Goal: Information Seeking & Learning: Learn about a topic

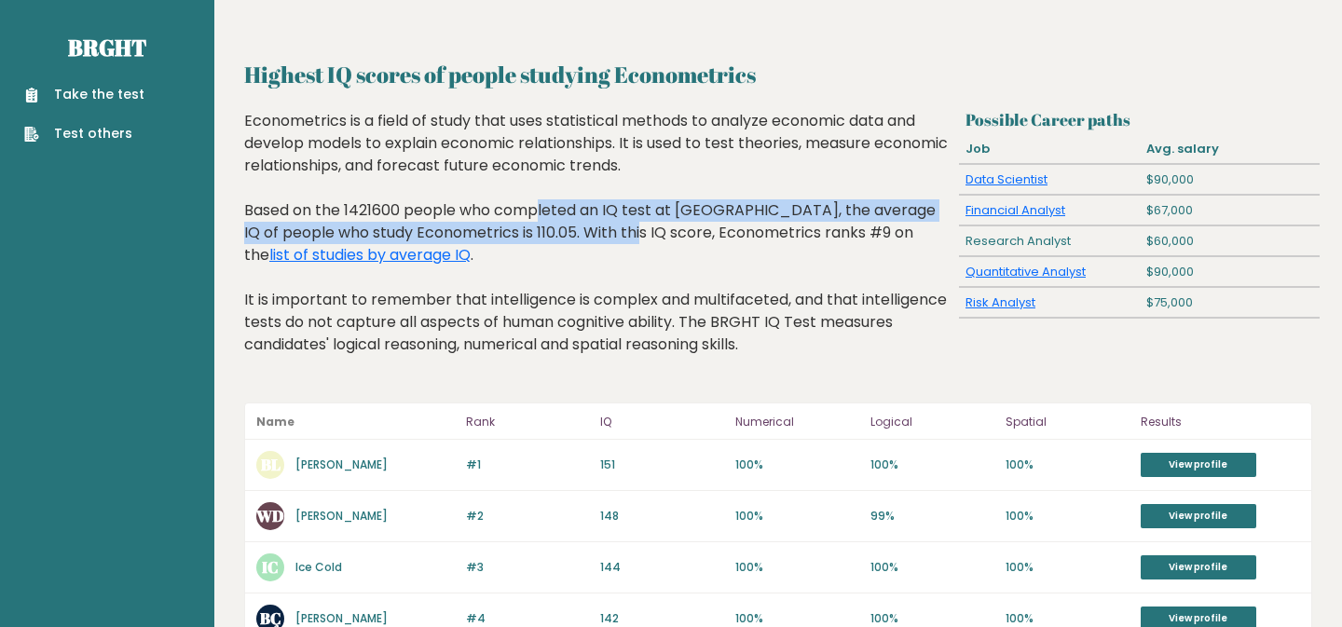
drag, startPoint x: 405, startPoint y: 207, endPoint x: 525, endPoint y: 232, distance: 121.9
click at [526, 232] on div "Econometrics is a field of study that uses statistical methods to analyze econo…" at bounding box center [597, 247] width 707 height 274
click at [525, 232] on div "Econometrics is a field of study that uses statistical methods to analyze econo…" at bounding box center [597, 247] width 707 height 274
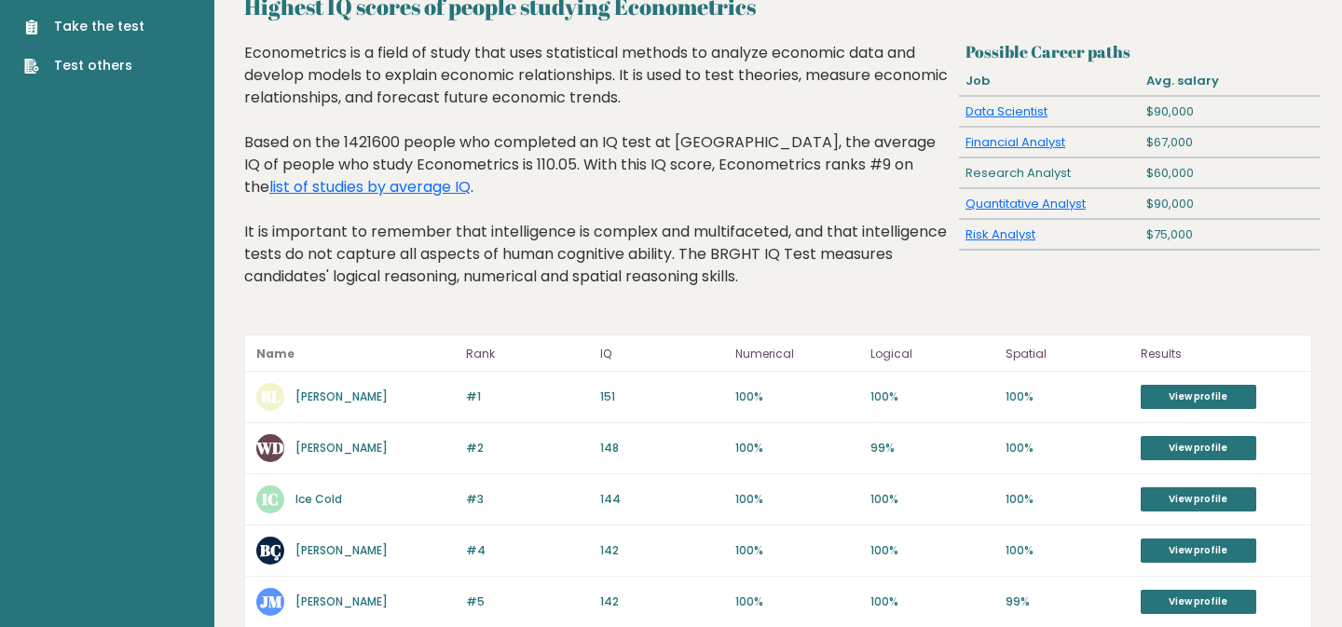
scroll to position [69, 0]
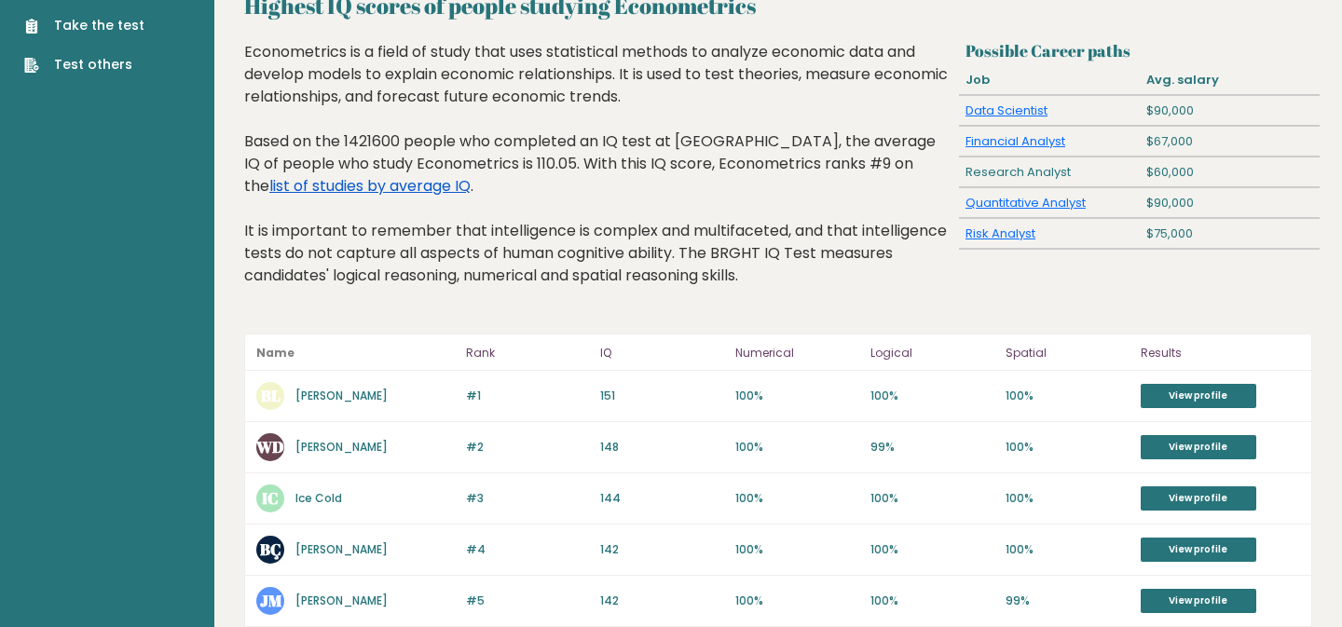
click at [389, 188] on link "list of studies by average IQ" at bounding box center [369, 185] width 201 height 21
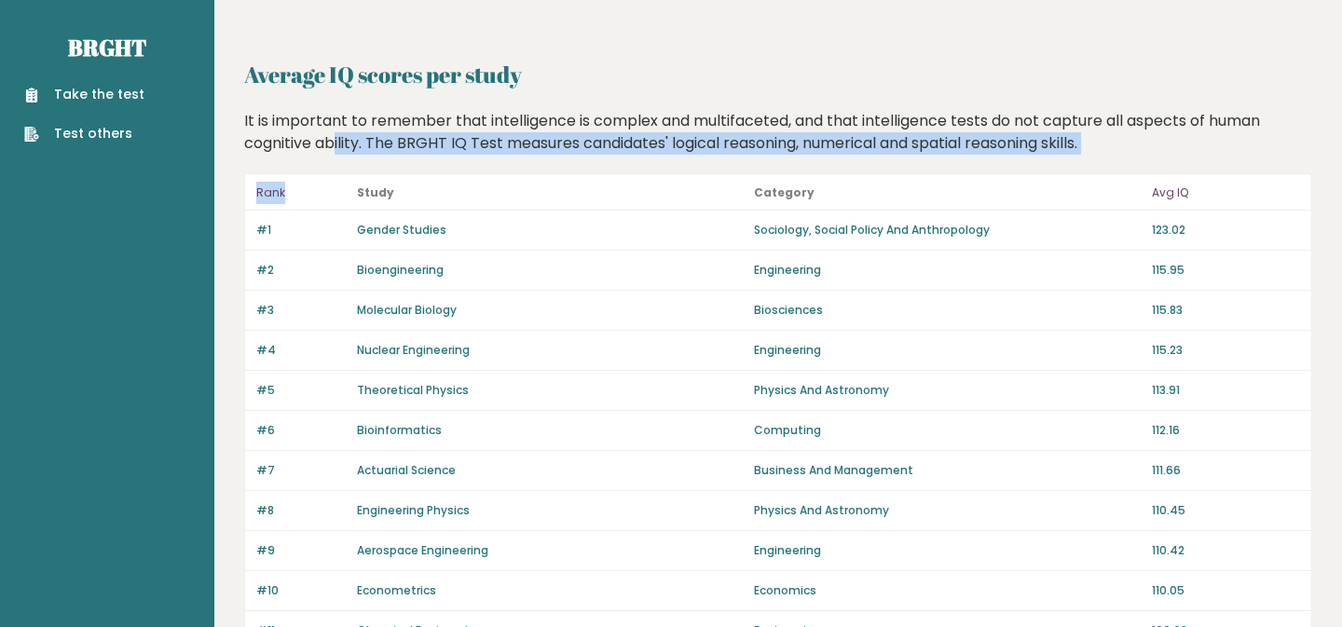
drag, startPoint x: 292, startPoint y: 132, endPoint x: 475, endPoint y: 159, distance: 185.5
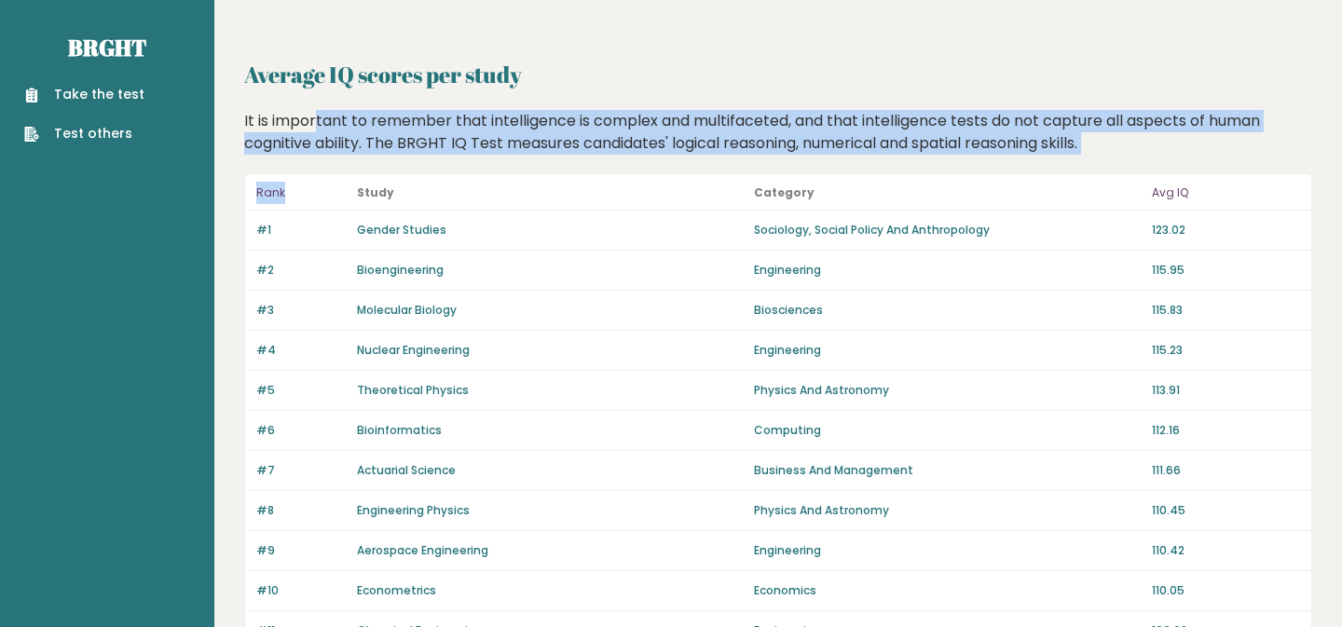
drag, startPoint x: 266, startPoint y: 130, endPoint x: 391, endPoint y: 178, distance: 133.9
click at [366, 141] on div "It is important to remember that intelligence is complex and multifaceted, and …" at bounding box center [779, 132] width 1082 height 45
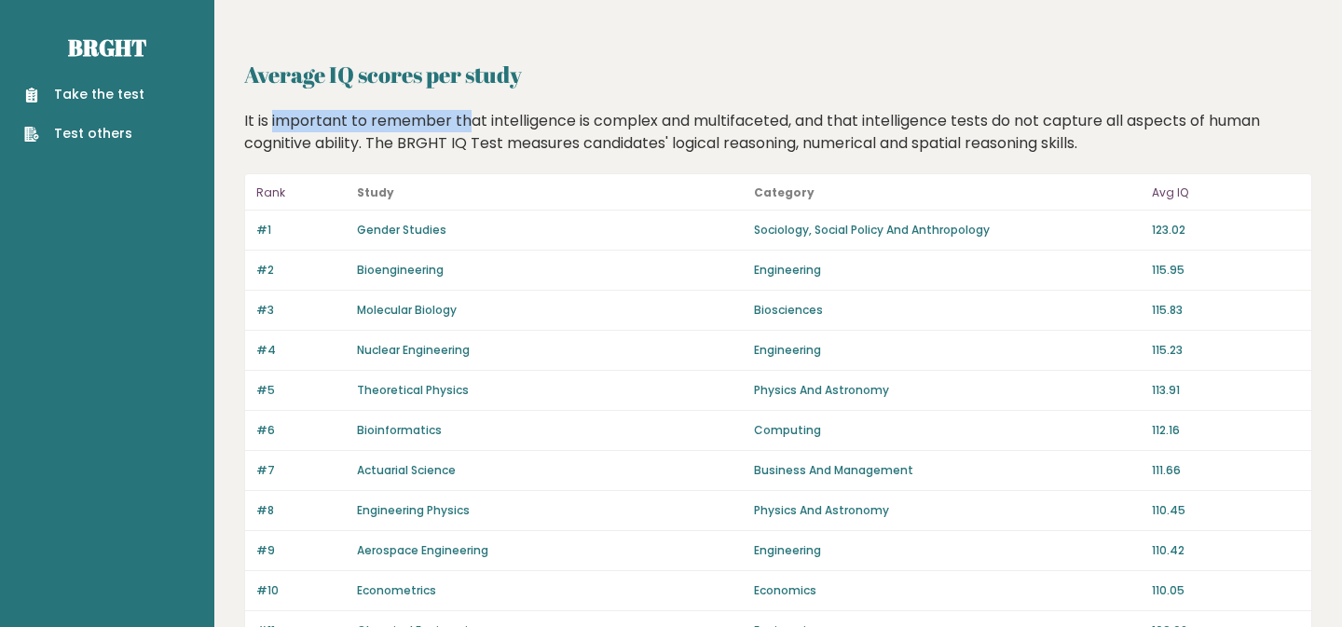
drag, startPoint x: 242, startPoint y: 102, endPoint x: 424, endPoint y: 130, distance: 183.7
click at [424, 130] on div "It is important to remember that intelligence is complex and multifaceted, and …" at bounding box center [779, 132] width 1082 height 45
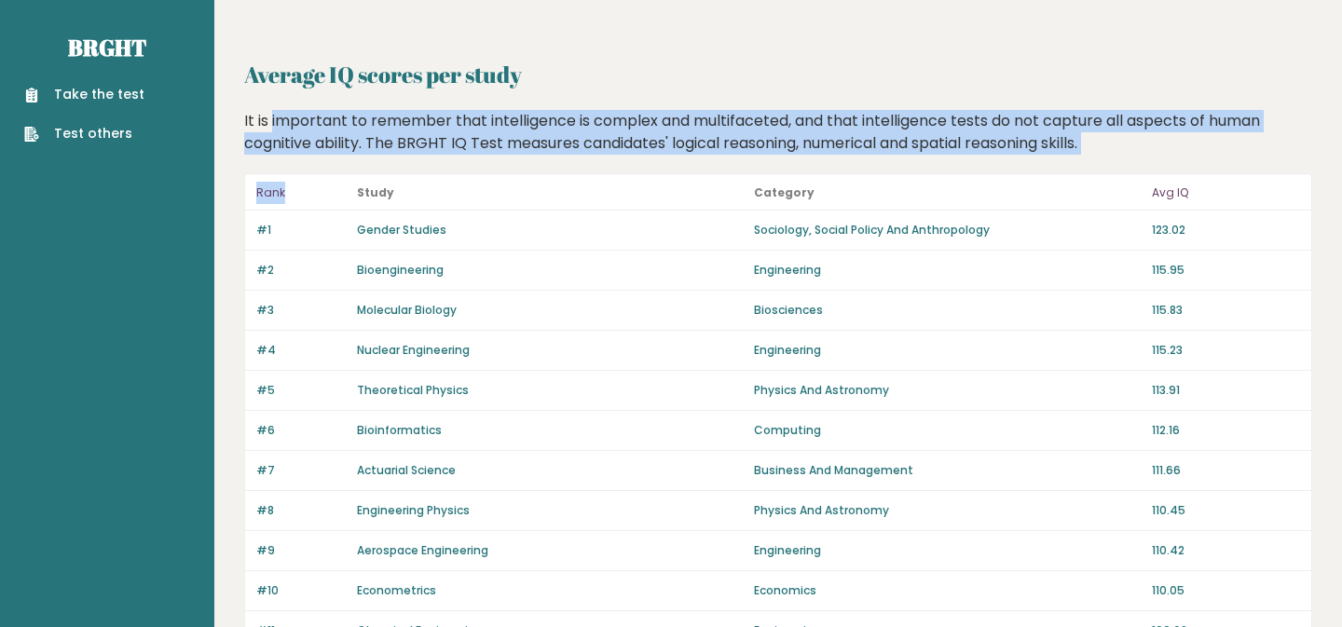
drag, startPoint x: 245, startPoint y: 122, endPoint x: 526, endPoint y: 156, distance: 283.4
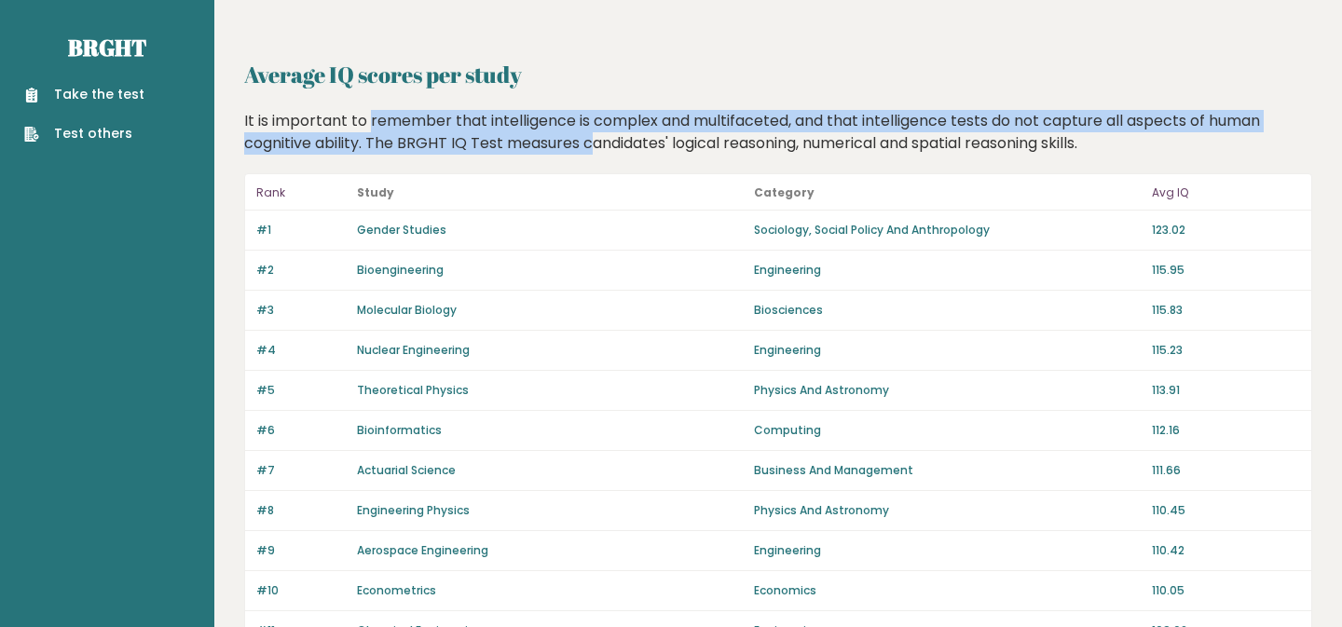
drag, startPoint x: 339, startPoint y: 121, endPoint x: 546, endPoint y: 136, distance: 207.4
click at [546, 136] on div "It is important to remember that intelligence is complex and multifaceted, and …" at bounding box center [779, 132] width 1082 height 45
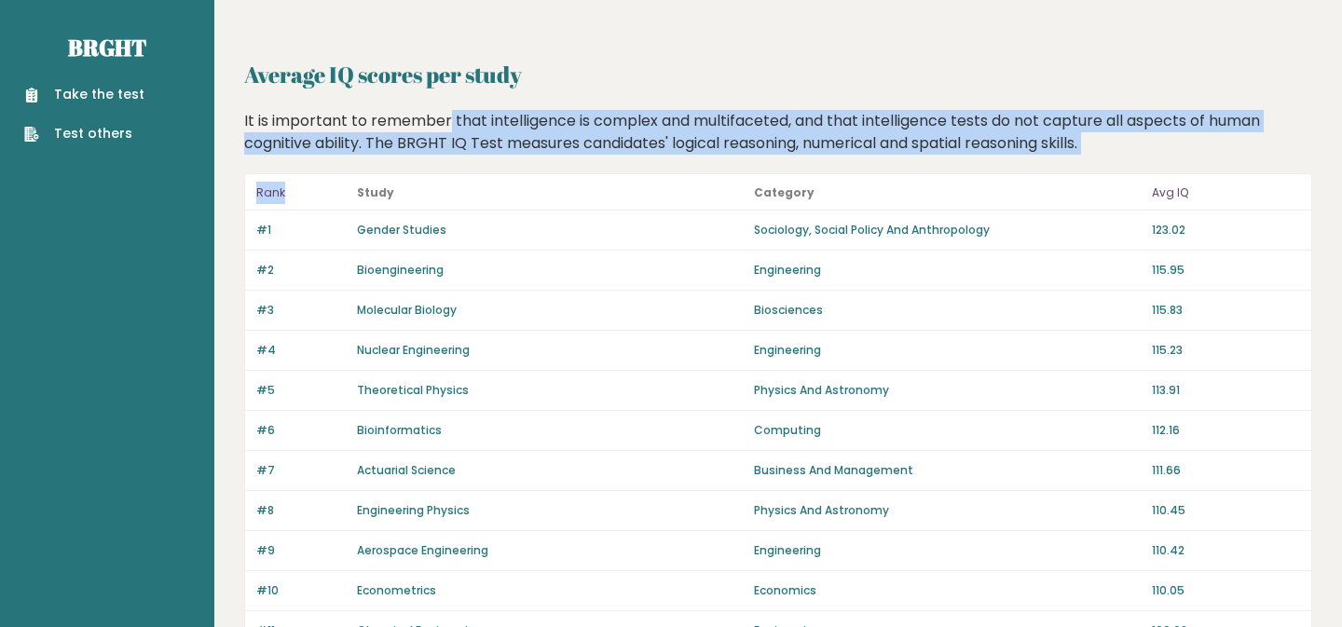
drag, startPoint x: 382, startPoint y: 128, endPoint x: 531, endPoint y: 173, distance: 155.9
click at [510, 146] on div "It is important to remember that intelligence is complex and multifaceted, and …" at bounding box center [779, 132] width 1082 height 45
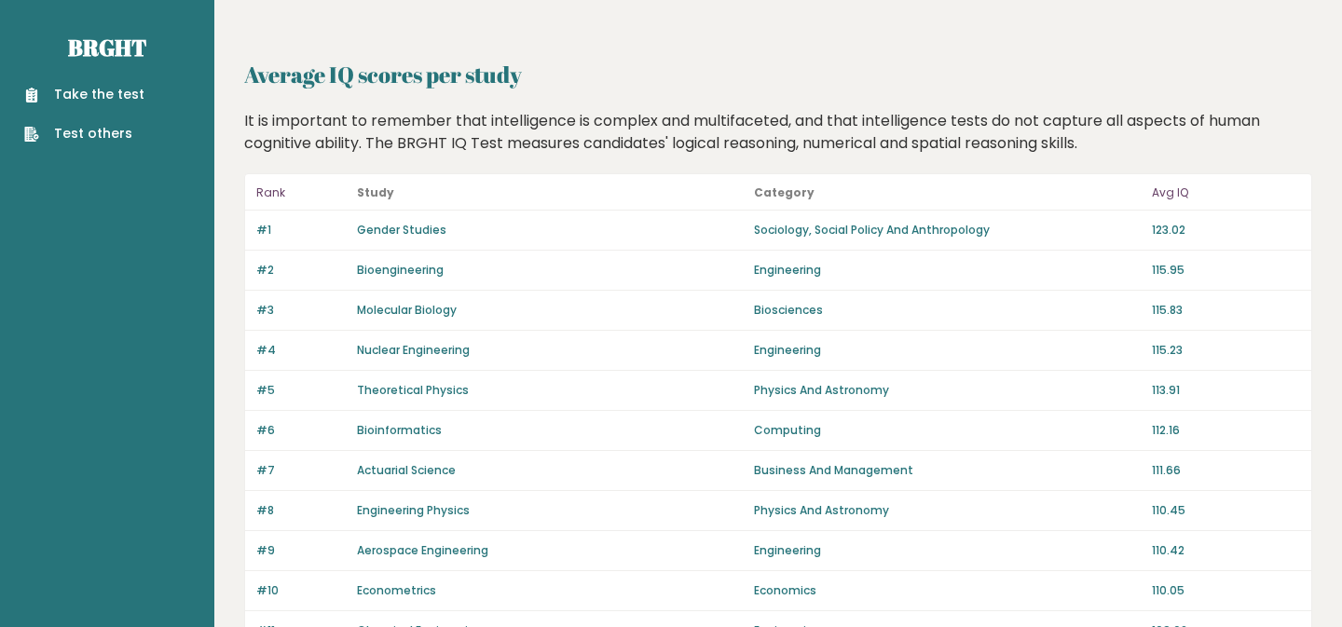
click at [385, 115] on div "It is important to remember that intelligence is complex and multifaceted, and …" at bounding box center [779, 132] width 1082 height 45
click at [418, 137] on div "It is important to remember that intelligence is complex and multifaceted, and …" at bounding box center [779, 132] width 1082 height 45
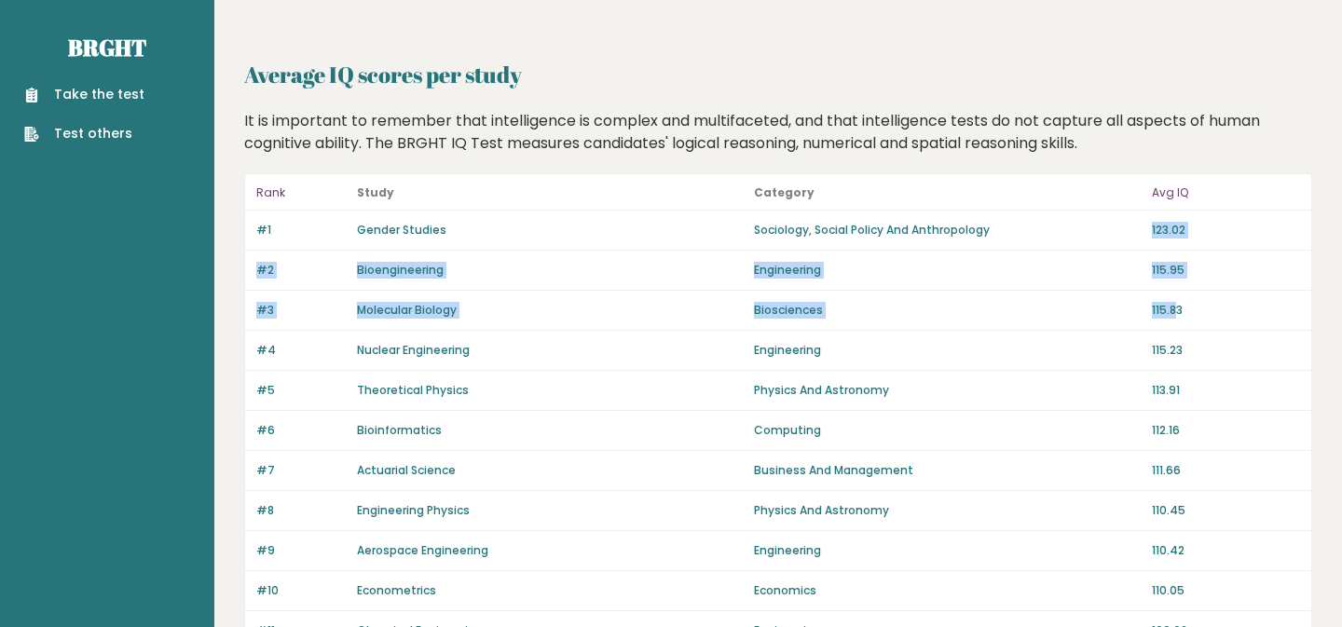
drag, startPoint x: 1177, startPoint y: 305, endPoint x: 1142, endPoint y: 236, distance: 77.1
click at [1129, 235] on p "Sociology, Social Policy And Anthropology" at bounding box center [947, 230] width 386 height 17
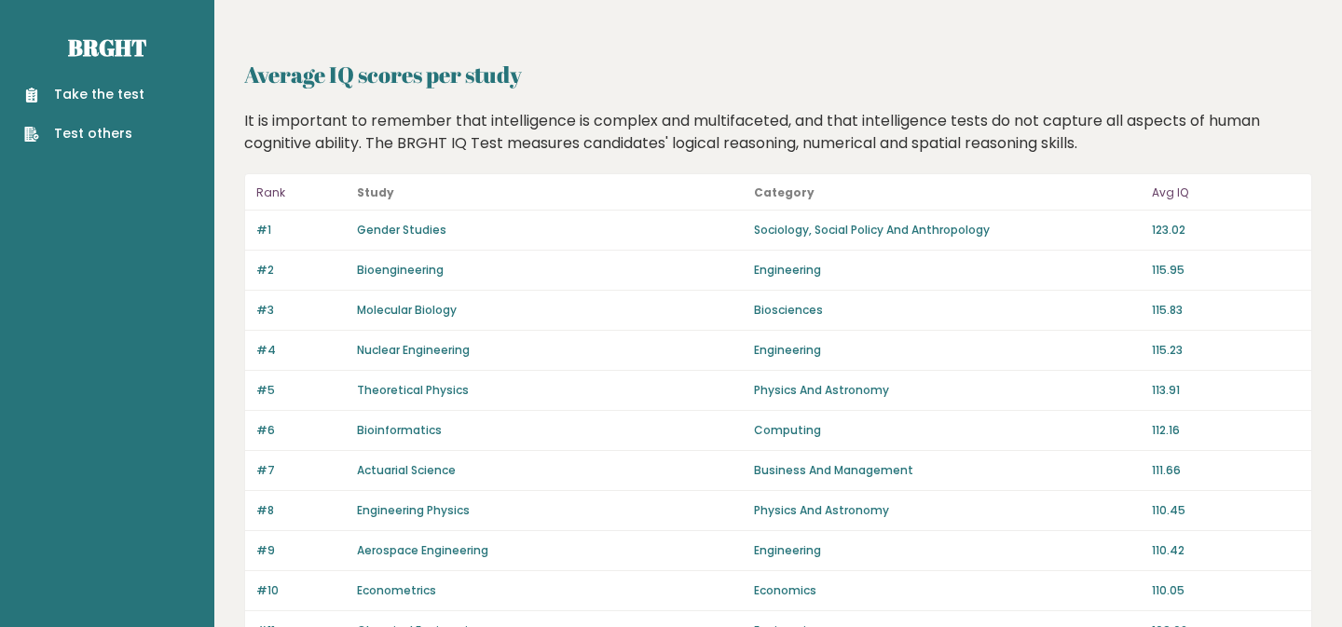
drag, startPoint x: 506, startPoint y: 156, endPoint x: 596, endPoint y: 154, distance: 90.4
click at [596, 154] on div "It is important to remember that intelligence is complex and multifaceted, and …" at bounding box center [779, 132] width 1082 height 45
click at [569, 154] on div "It is important to remember that intelligence is complex and multifaceted, and …" at bounding box center [779, 132] width 1082 height 45
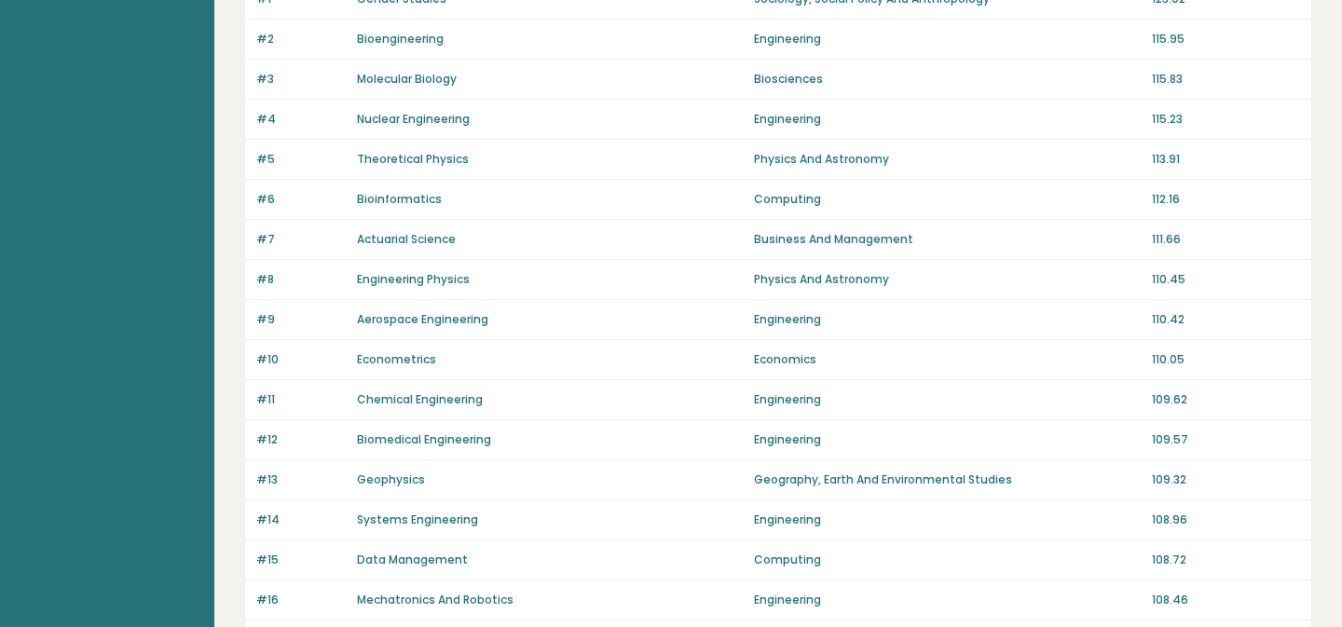
scroll to position [233, 0]
click at [335, 289] on div "#8 Engineering Physics Physics And Astronomy 110.45" at bounding box center [778, 278] width 1066 height 40
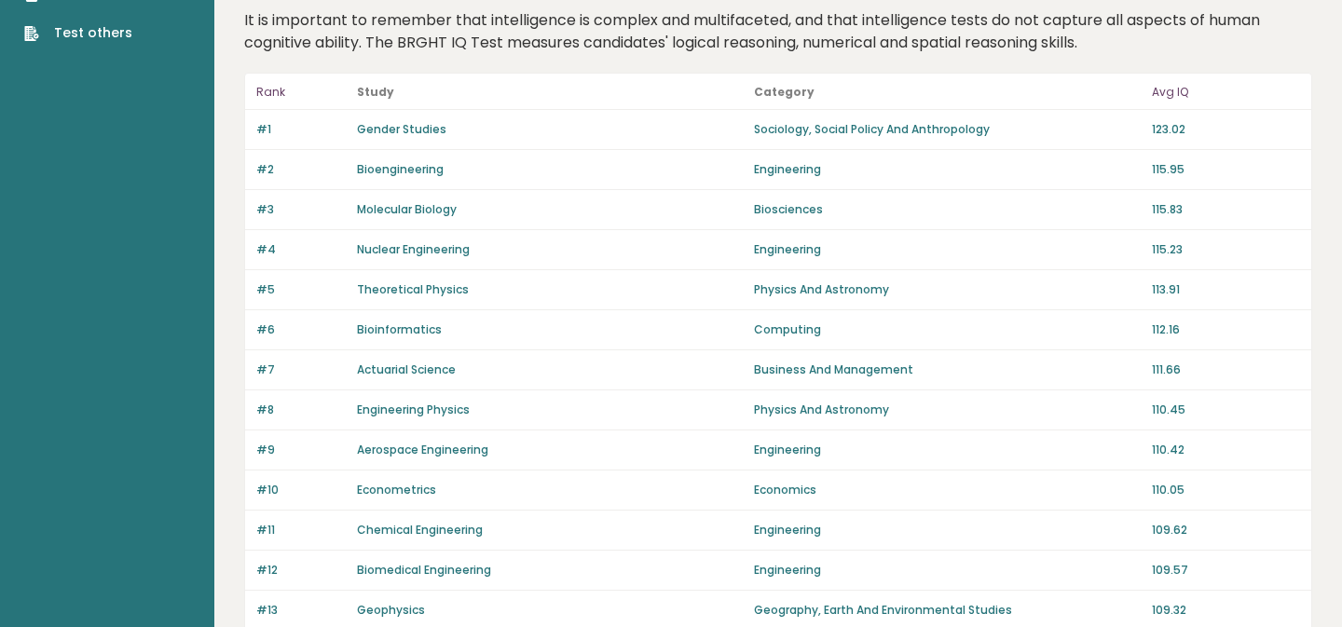
scroll to position [0, 0]
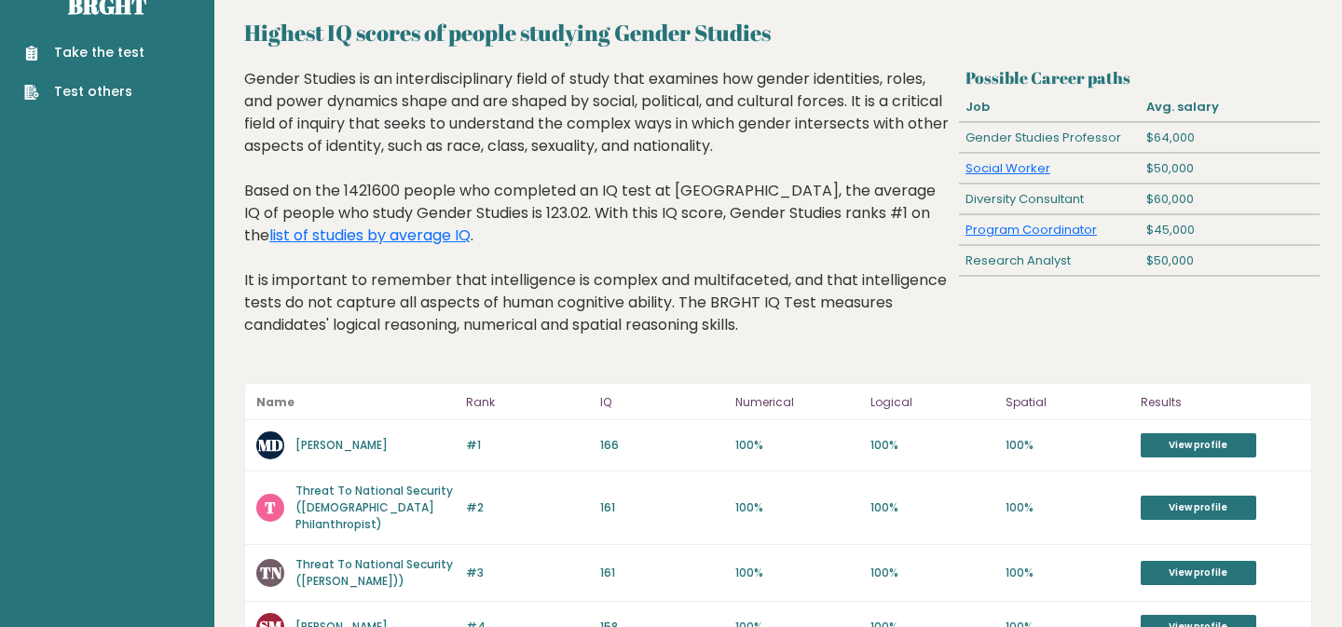
scroll to position [28, 0]
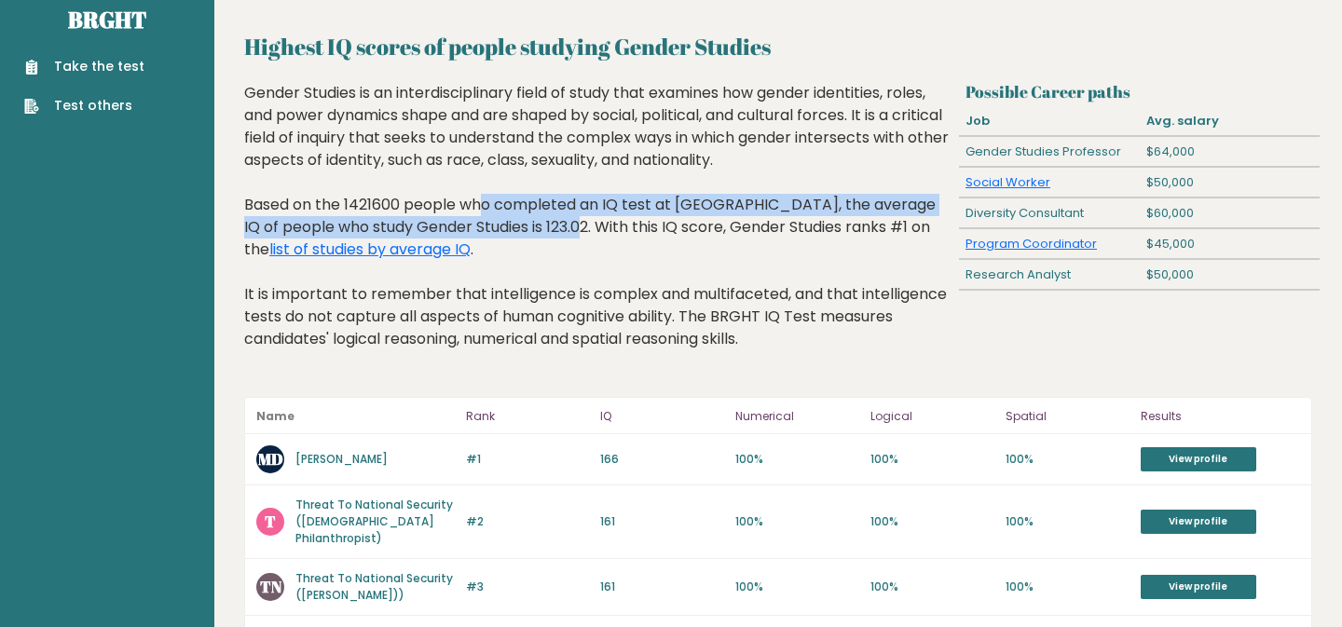
drag, startPoint x: 352, startPoint y: 208, endPoint x: 460, endPoint y: 220, distance: 108.8
click at [460, 220] on div "Gender Studies is an interdisciplinary field of study that examines how gender …" at bounding box center [597, 230] width 707 height 296
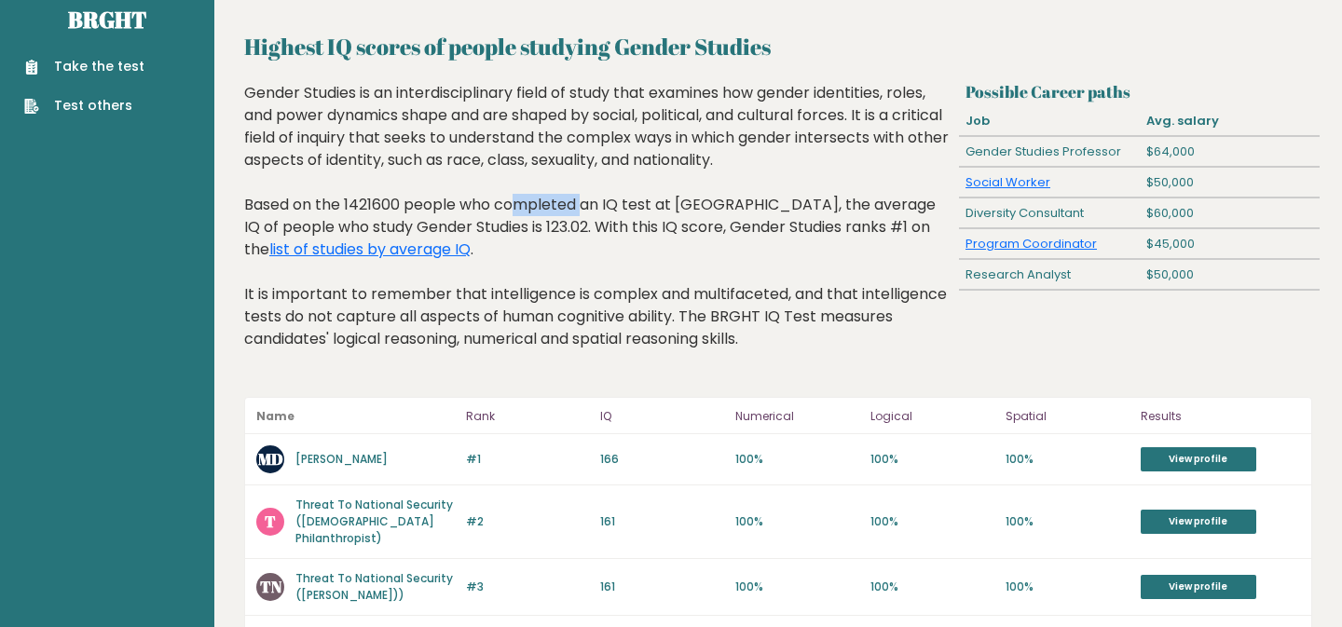
drag, startPoint x: 378, startPoint y: 205, endPoint x: 448, endPoint y: 208, distance: 69.9
click at [448, 208] on div "Gender Studies is an interdisciplinary field of study that examines how gender …" at bounding box center [597, 230] width 707 height 296
drag, startPoint x: 337, startPoint y: 204, endPoint x: 401, endPoint y: 204, distance: 63.4
click at [402, 204] on div "Gender Studies is an interdisciplinary field of study that examines how gender …" at bounding box center [597, 230] width 707 height 296
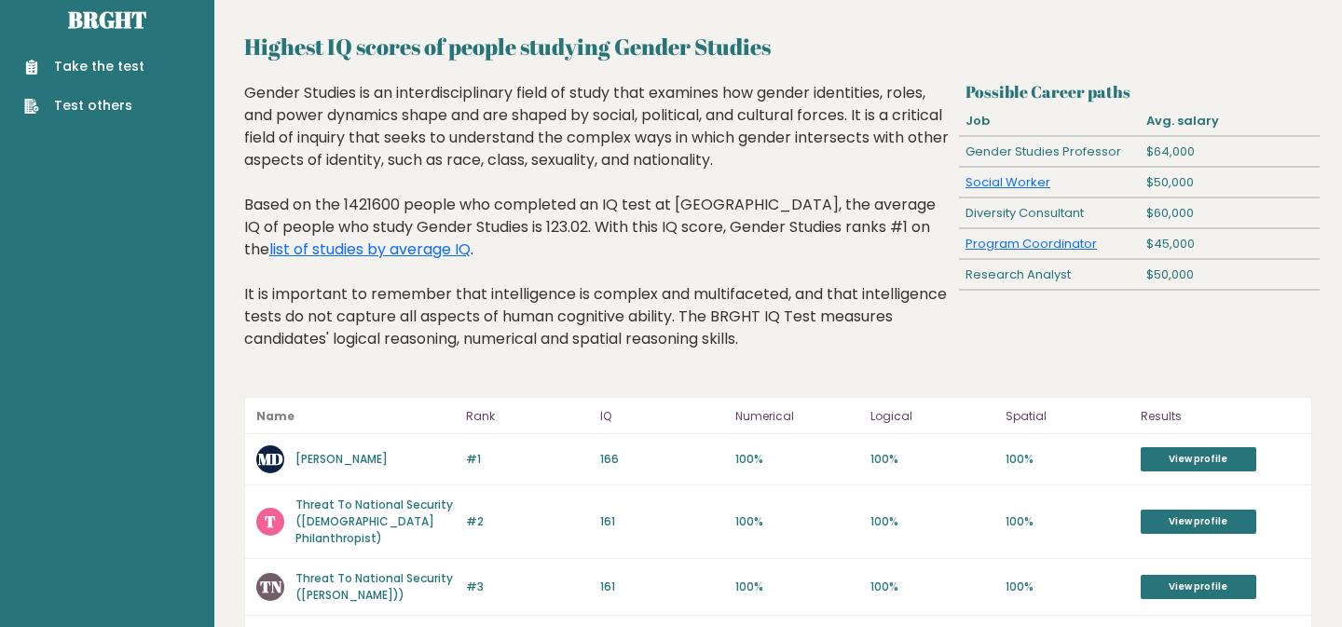
click at [383, 223] on div "Gender Studies is an interdisciplinary field of study that examines how gender …" at bounding box center [597, 230] width 707 height 296
drag, startPoint x: 354, startPoint y: 212, endPoint x: 376, endPoint y: 212, distance: 21.4
click at [376, 212] on div "Gender Studies is an interdisciplinary field of study that examines how gender …" at bounding box center [597, 230] width 707 height 296
drag, startPoint x: 348, startPoint y: 204, endPoint x: 376, endPoint y: 204, distance: 27.0
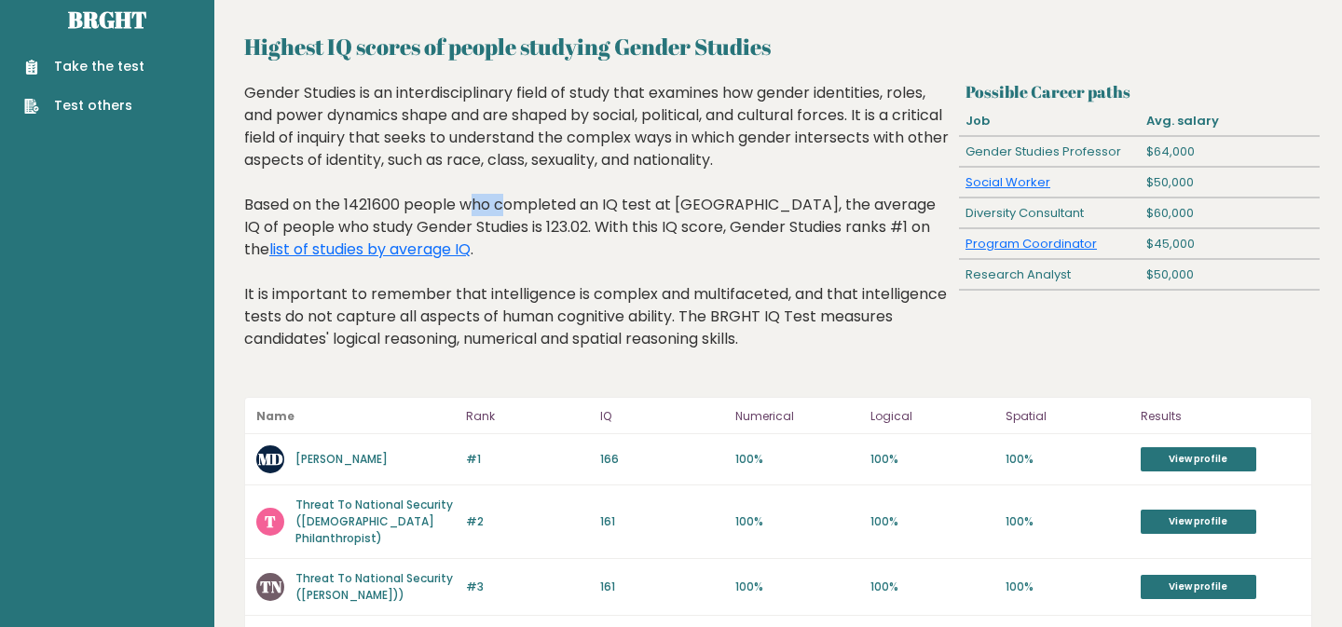
click at [376, 204] on div "Gender Studies is an interdisciplinary field of study that examines how gender …" at bounding box center [597, 230] width 707 height 296
drag, startPoint x: 342, startPoint y: 200, endPoint x: 380, endPoint y: 201, distance: 38.2
click at [380, 201] on div "Gender Studies is an interdisciplinary field of study that examines how gender …" at bounding box center [597, 230] width 707 height 296
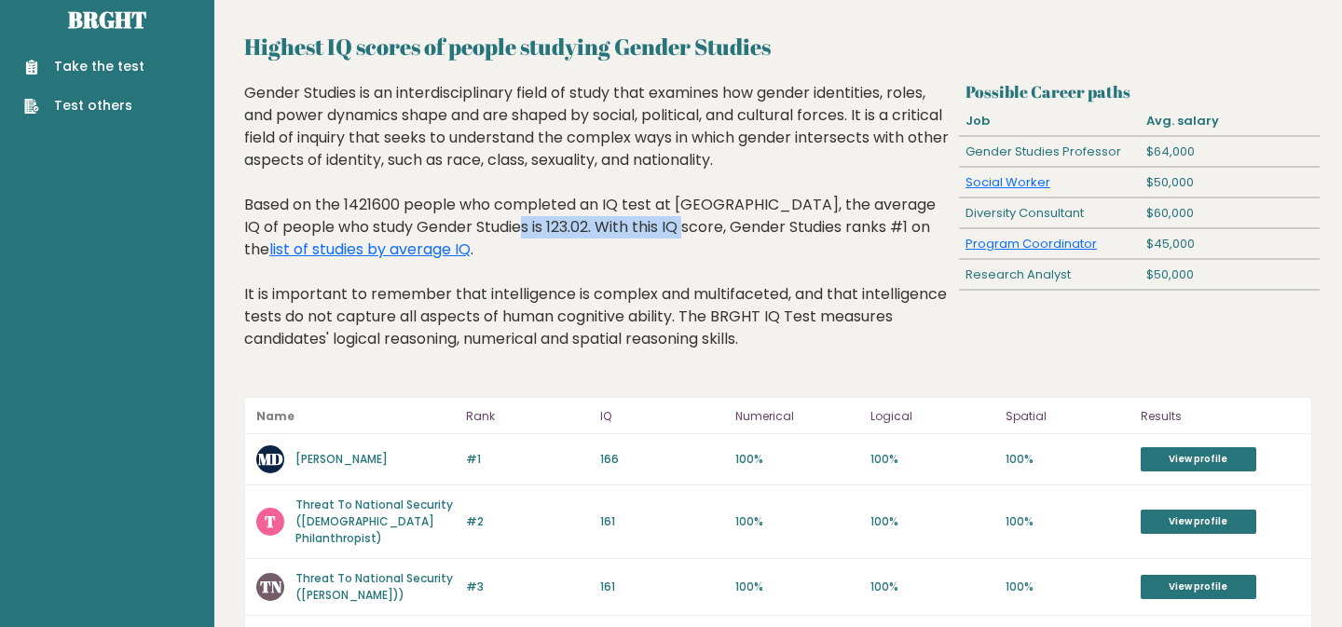
drag, startPoint x: 397, startPoint y: 225, endPoint x: 569, endPoint y: 225, distance: 172.4
click at [569, 225] on div "Gender Studies is an interdisciplinary field of study that examines how gender …" at bounding box center [597, 230] width 707 height 296
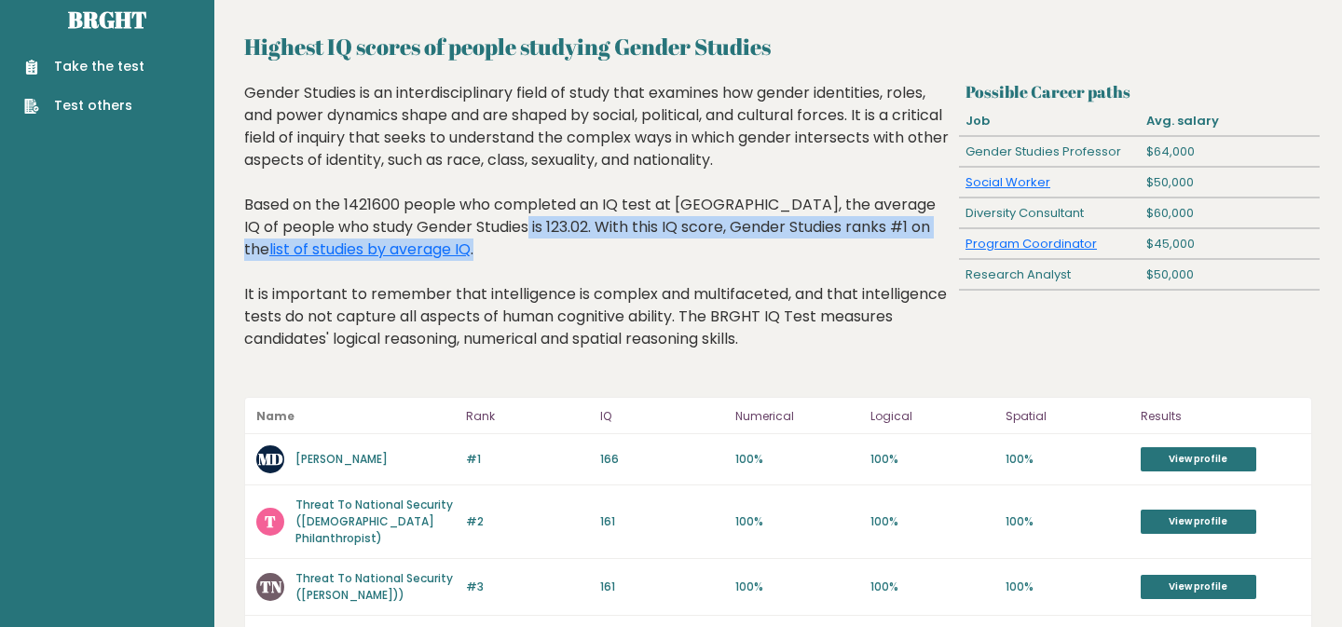
drag, startPoint x: 407, startPoint y: 223, endPoint x: 502, endPoint y: 240, distance: 96.7
click at [502, 240] on div "Gender Studies is an interdisciplinary field of study that examines how gender …" at bounding box center [597, 230] width 707 height 296
drag, startPoint x: 492, startPoint y: 220, endPoint x: 560, endPoint y: 242, distance: 71.6
click at [560, 242] on div "Gender Studies is an interdisciplinary field of study that examines how gender …" at bounding box center [597, 230] width 707 height 296
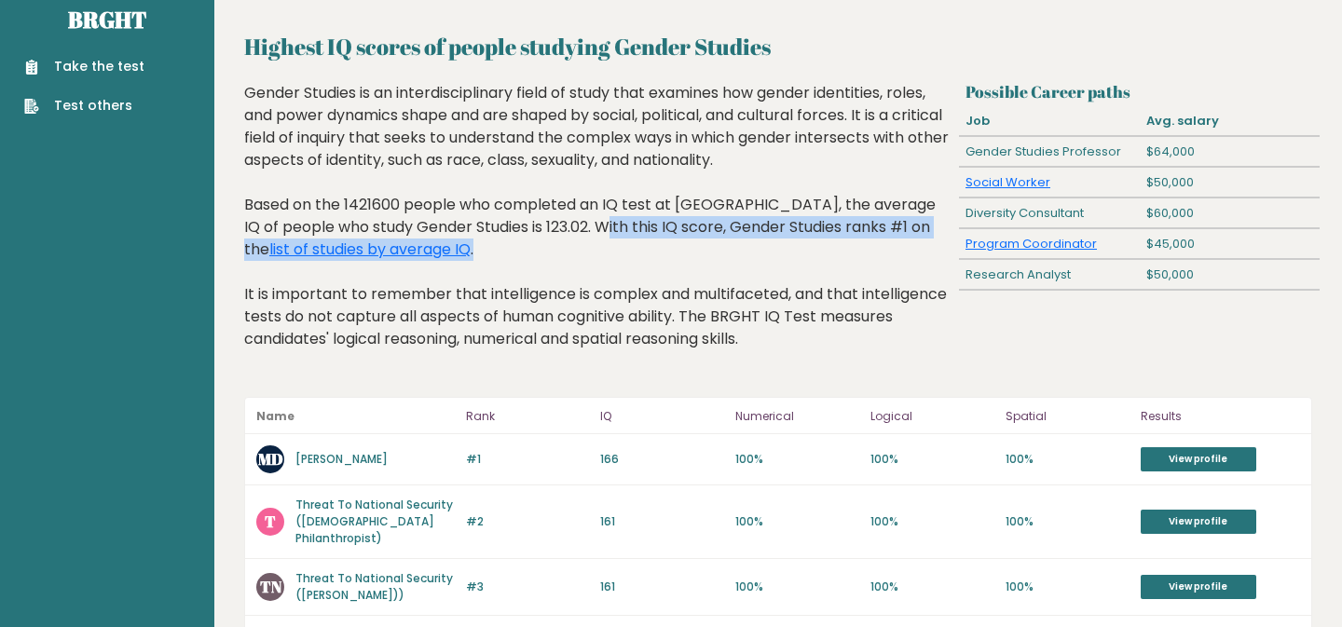
click at [560, 242] on div "Gender Studies is an interdisciplinary field of study that examines how gender …" at bounding box center [597, 230] width 707 height 296
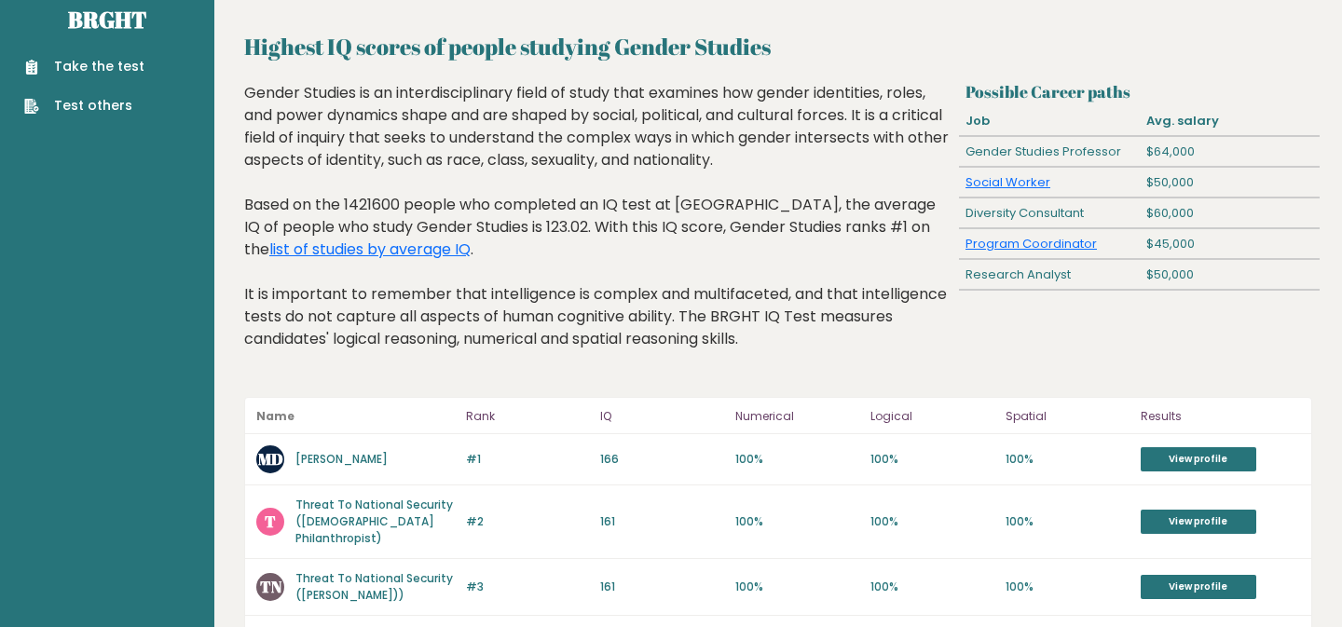
scroll to position [79, 0]
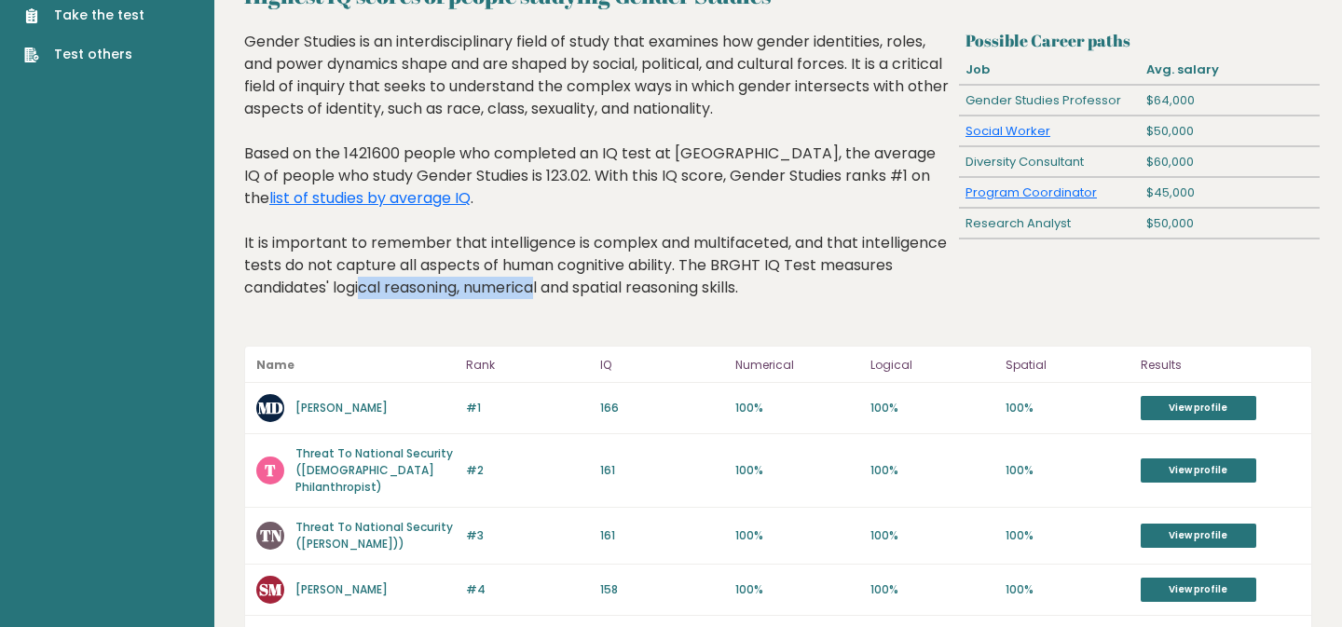
drag, startPoint x: 302, startPoint y: 279, endPoint x: 470, endPoint y: 279, distance: 167.7
click at [470, 279] on div "Gender Studies is an interdisciplinary field of study that examines how gender …" at bounding box center [597, 179] width 707 height 296
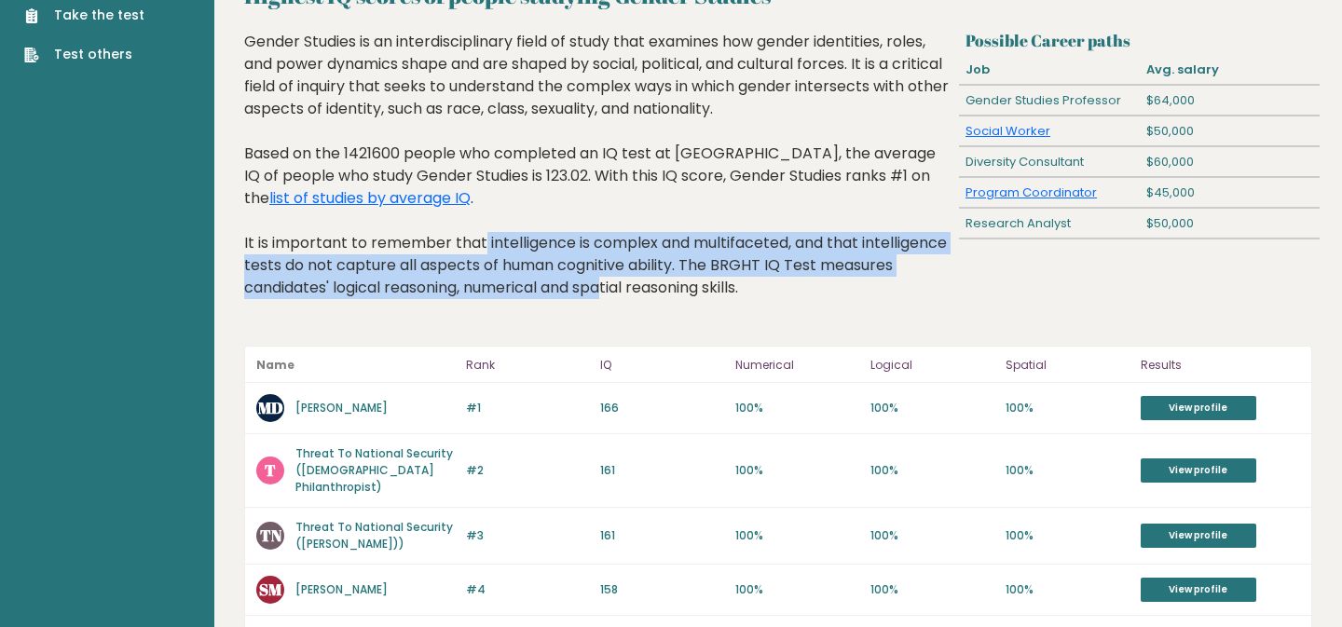
drag, startPoint x: 335, startPoint y: 241, endPoint x: 540, endPoint y: 294, distance: 211.5
click at [541, 294] on div "Gender Studies is an interdisciplinary field of study that examines how gender …" at bounding box center [597, 179] width 707 height 296
click at [540, 294] on div "Gender Studies is an interdisciplinary field of study that examines how gender …" at bounding box center [597, 179] width 707 height 296
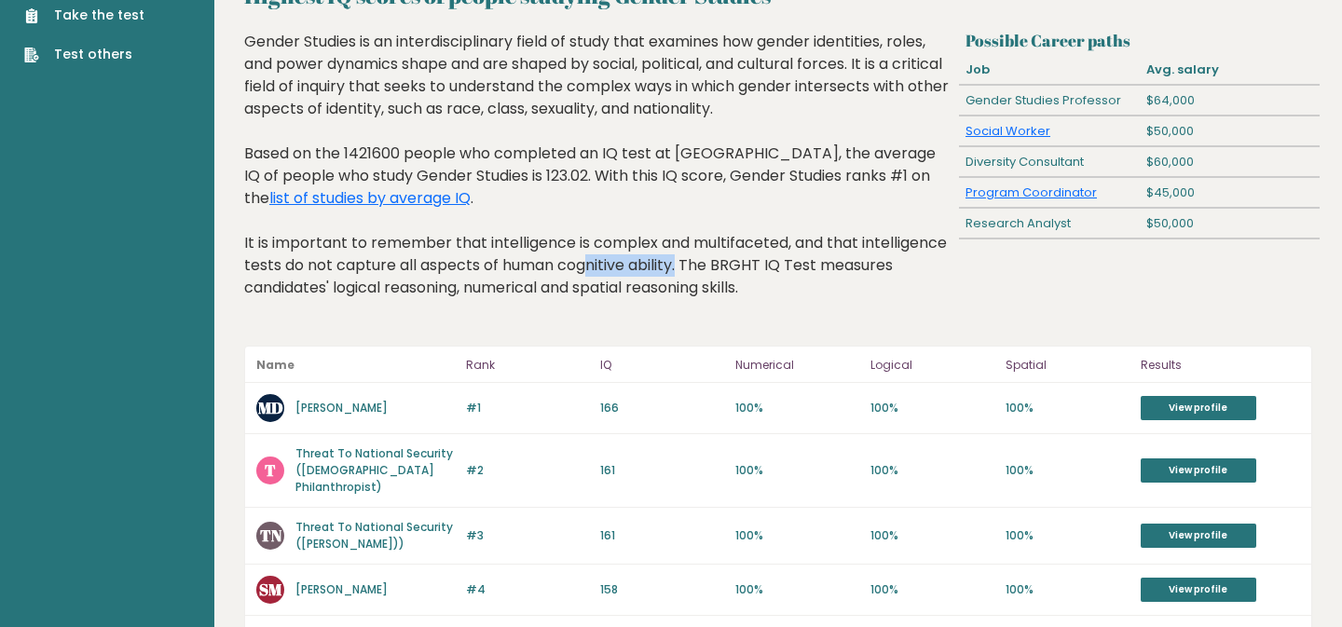
drag, startPoint x: 518, startPoint y: 276, endPoint x: 640, endPoint y: 276, distance: 122.1
click at [640, 276] on div "Gender Studies is an interdisciplinary field of study that examines how gender …" at bounding box center [597, 179] width 707 height 296
drag, startPoint x: 781, startPoint y: 263, endPoint x: 811, endPoint y: 282, distance: 35.7
click at [811, 282] on div "Gender Studies is an interdisciplinary field of study that examines how gender …" at bounding box center [597, 179] width 707 height 296
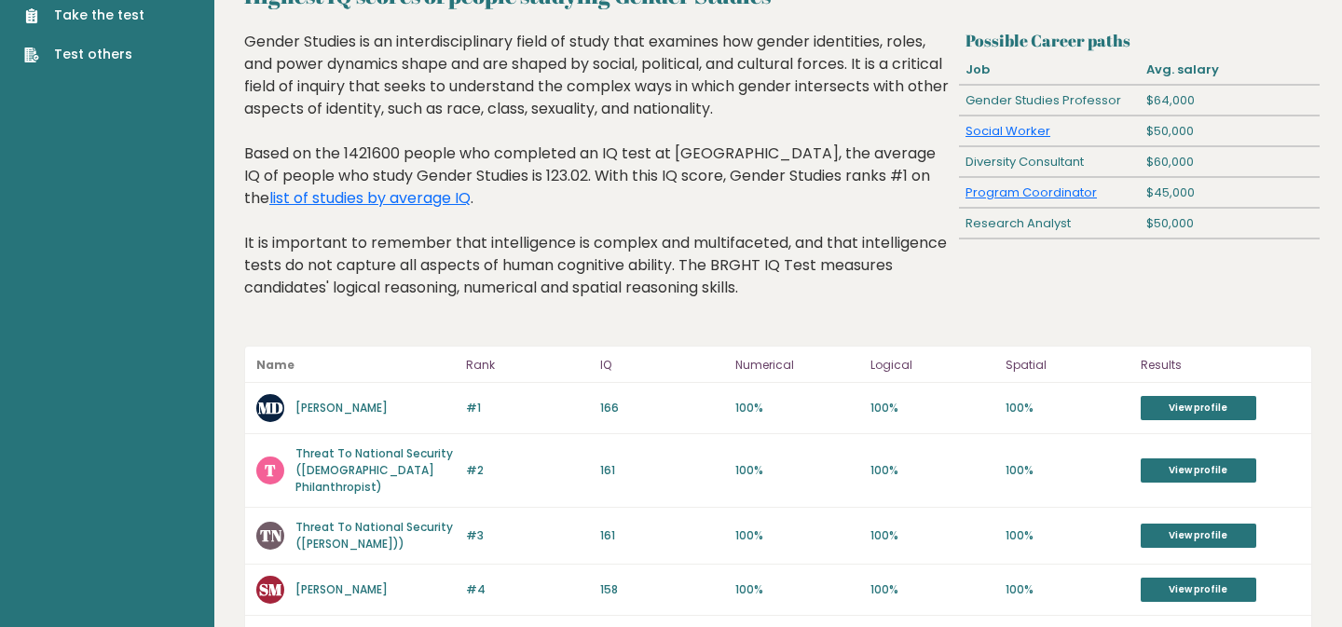
click at [782, 272] on div "Gender Studies is an interdisciplinary field of study that examines how gender …" at bounding box center [597, 179] width 707 height 296
drag, startPoint x: 339, startPoint y: 299, endPoint x: 435, endPoint y: 299, distance: 96.0
click at [437, 299] on div "Gender Studies is an interdisciplinary field of study that examines how gender …" at bounding box center [597, 179] width 707 height 296
click at [435, 299] on div "Gender Studies is an interdisciplinary field of study that examines how gender …" at bounding box center [597, 179] width 707 height 296
drag, startPoint x: 362, startPoint y: 298, endPoint x: 581, endPoint y: 297, distance: 218.0
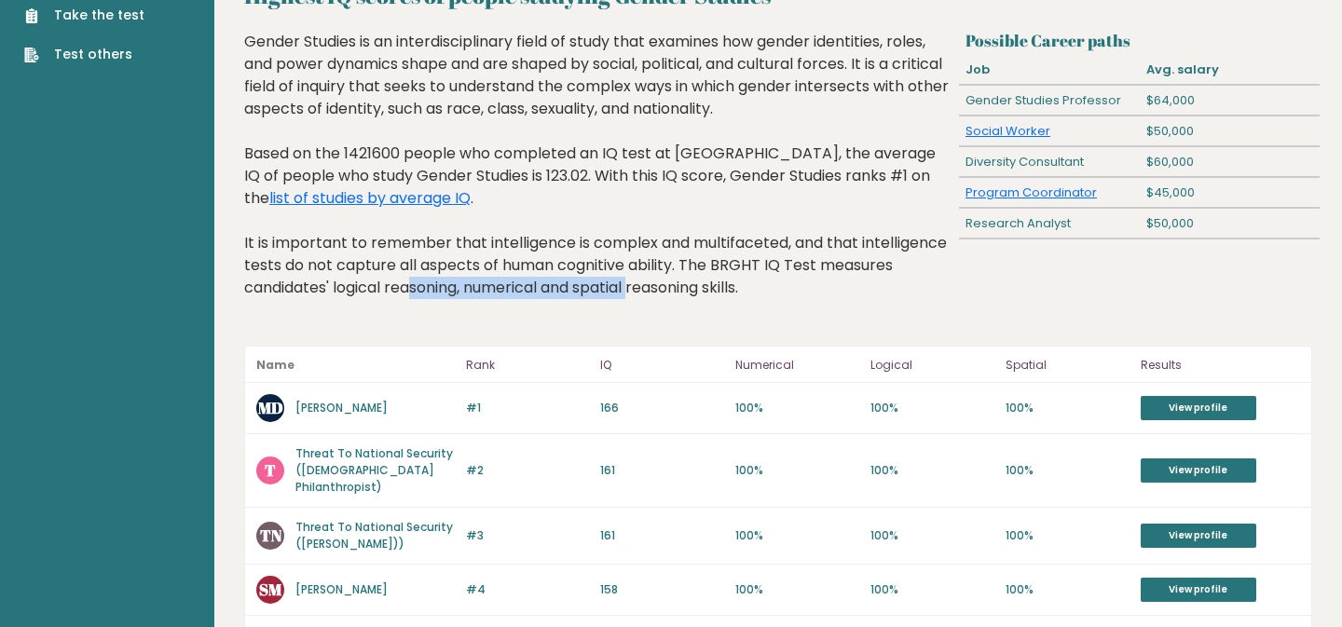
click at [581, 297] on div "Gender Studies is an interdisciplinary field of study that examines how gender …" at bounding box center [597, 179] width 707 height 296
drag, startPoint x: 563, startPoint y: 297, endPoint x: 638, endPoint y: 297, distance: 75.5
click at [638, 297] on div "Gender Studies is an interdisciplinary field of study that examines how gender …" at bounding box center [597, 179] width 707 height 296
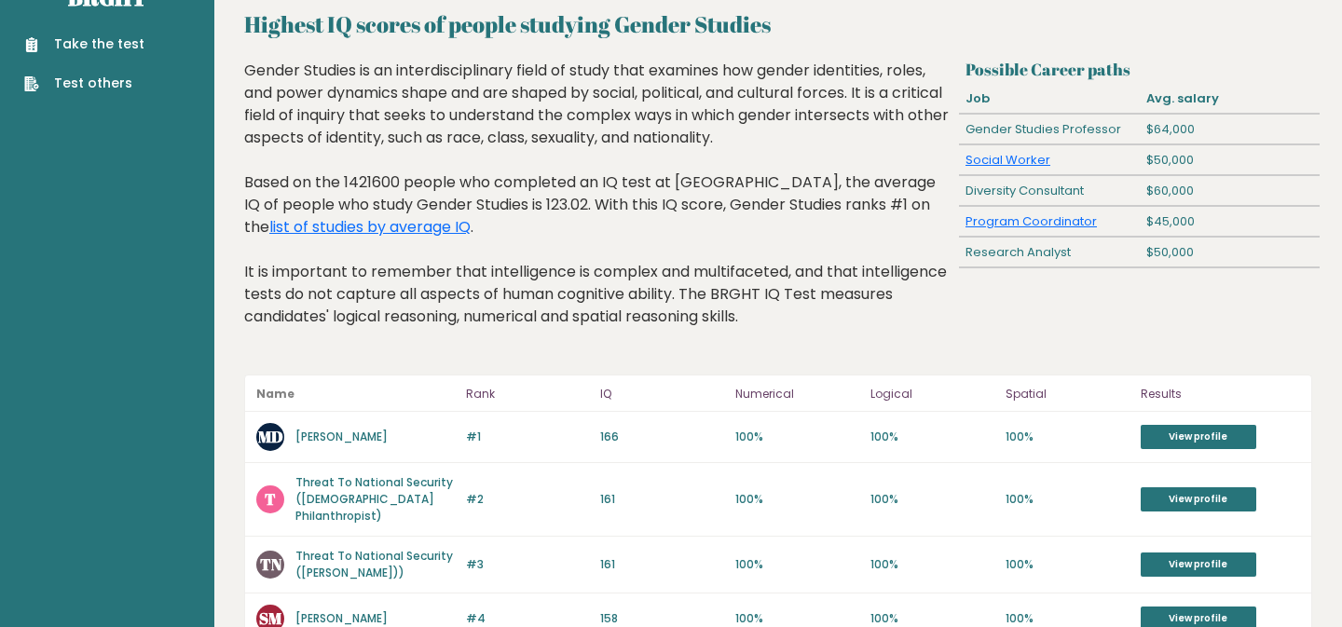
scroll to position [0, 0]
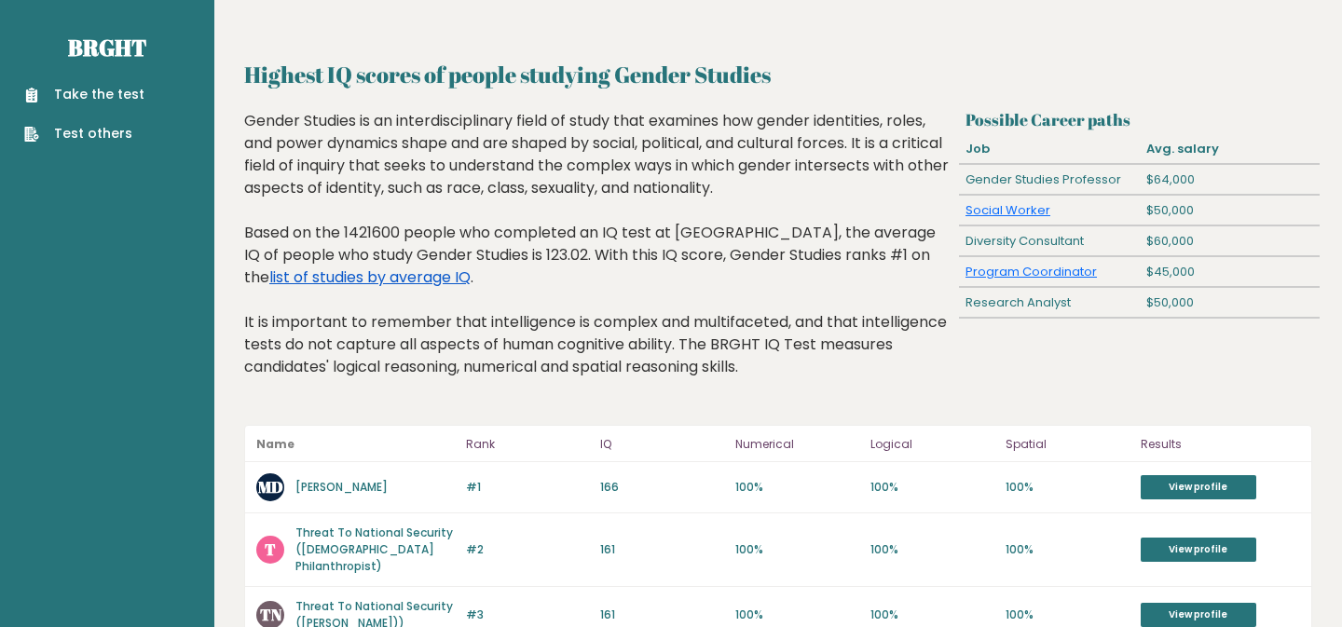
click at [372, 267] on link "list of studies by average IQ" at bounding box center [369, 276] width 201 height 21
